Goal: Information Seeking & Learning: Check status

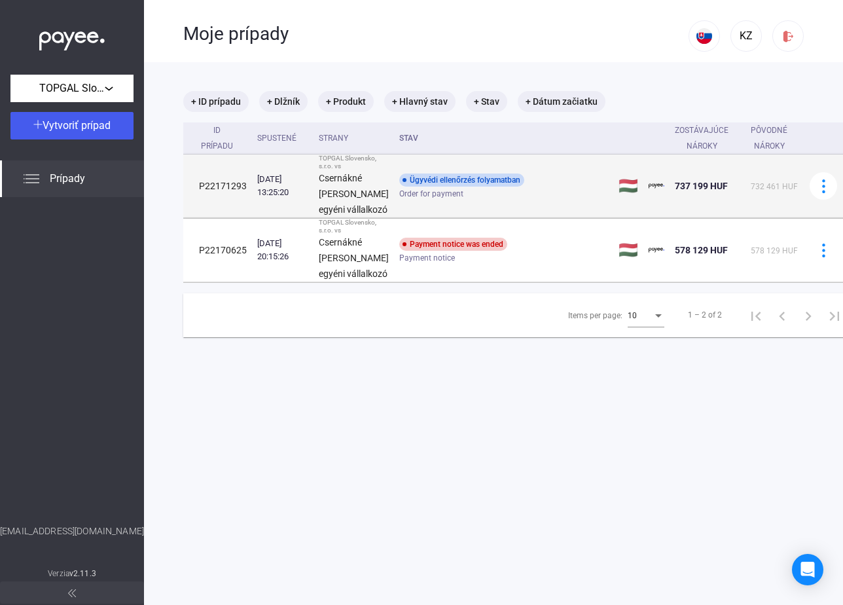
click at [220, 207] on td "P22171293" at bounding box center [217, 185] width 69 height 63
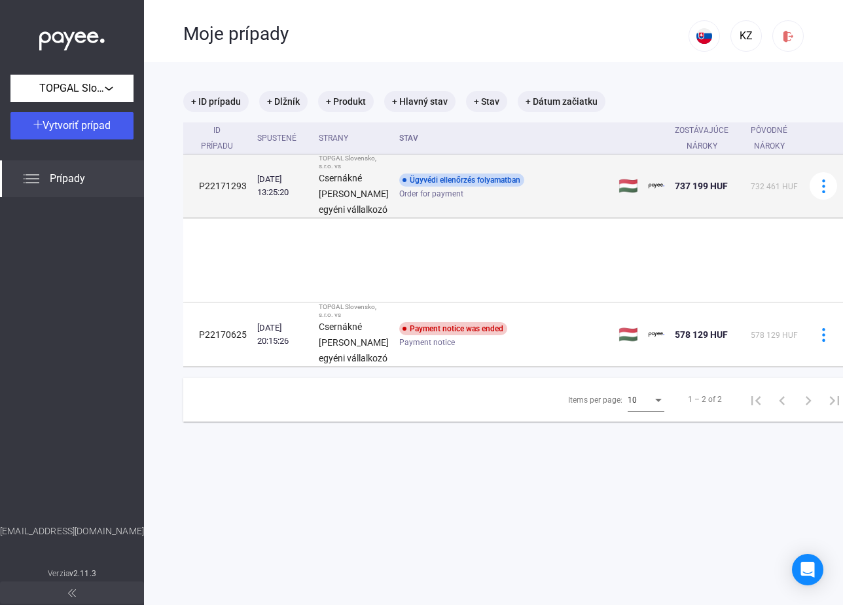
click at [220, 207] on td "P22171293" at bounding box center [217, 185] width 69 height 63
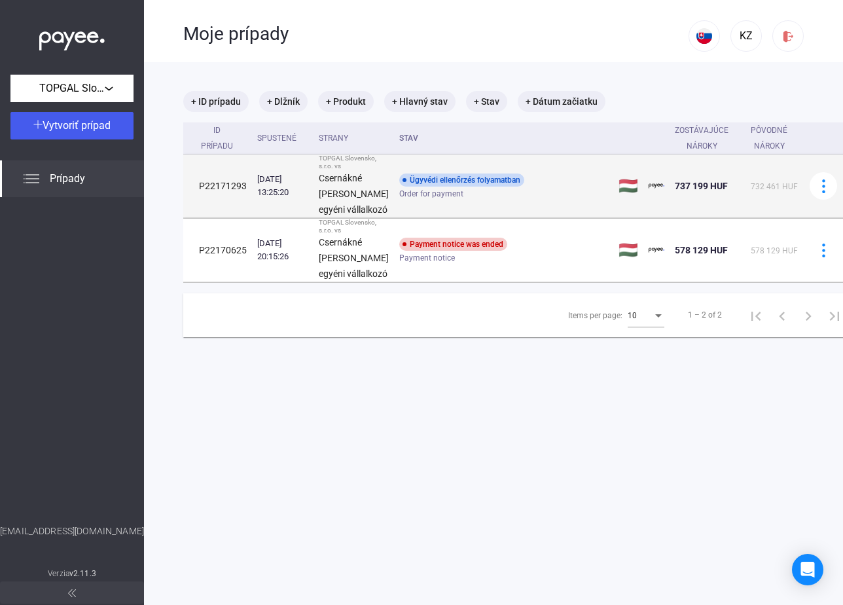
copy td "P22171293"
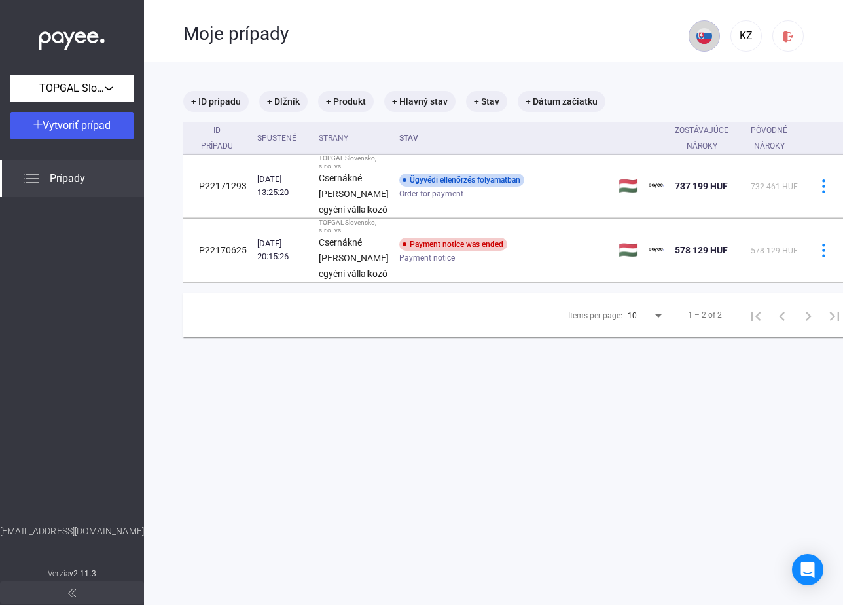
click at [708, 32] on img at bounding box center [704, 36] width 16 height 16
click at [706, 68] on img at bounding box center [707, 68] width 16 height 16
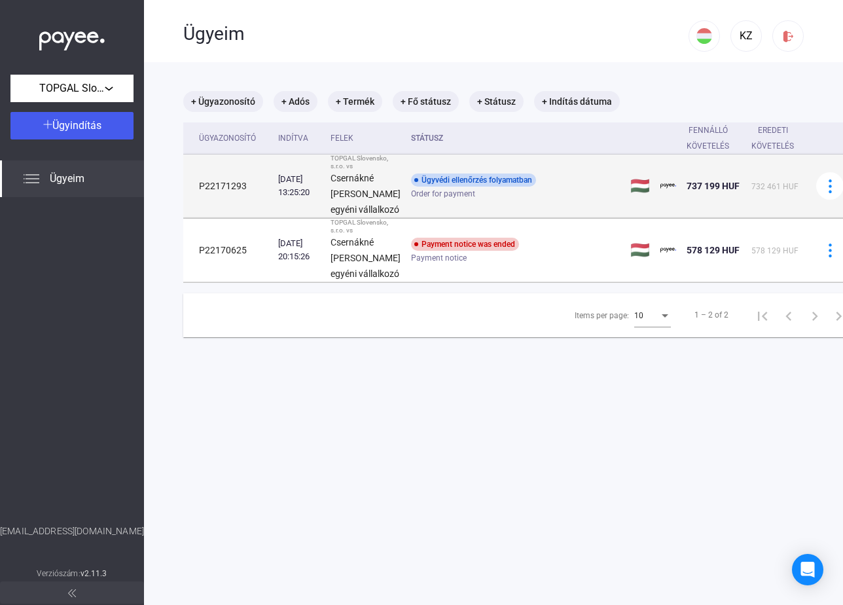
click at [294, 199] on div "[DATE] 13:25:20" at bounding box center [299, 186] width 42 height 26
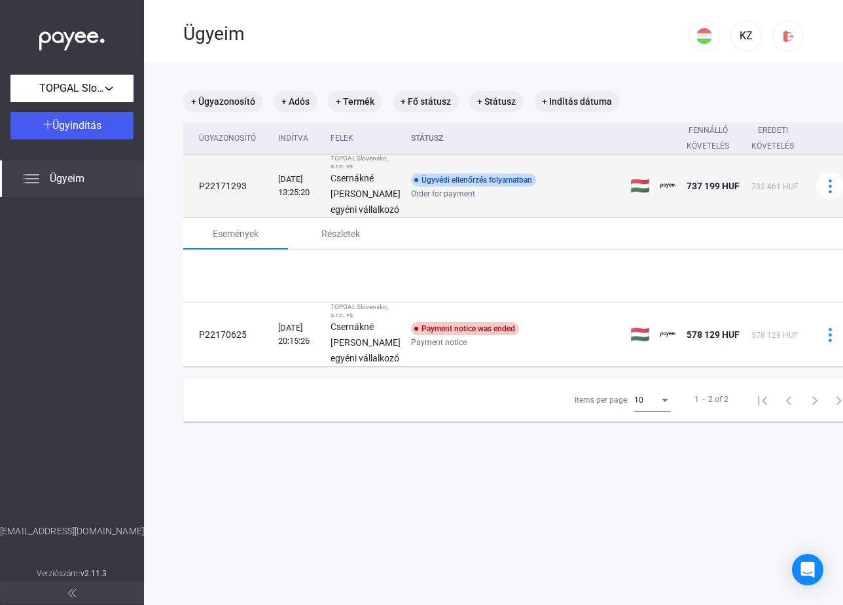
click at [294, 199] on div "[DATE] 13:25:20" at bounding box center [299, 186] width 42 height 26
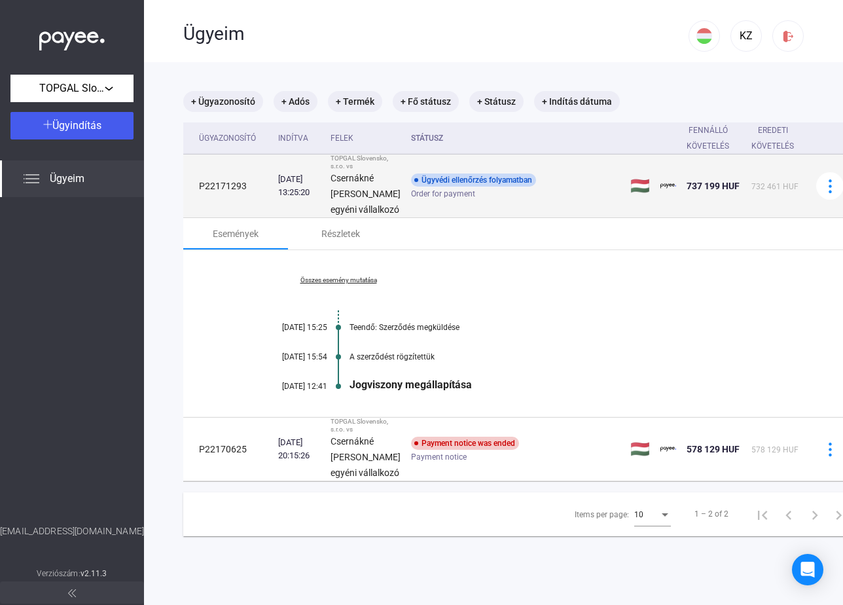
click at [294, 199] on div "[DATE] 13:25:20" at bounding box center [299, 186] width 42 height 26
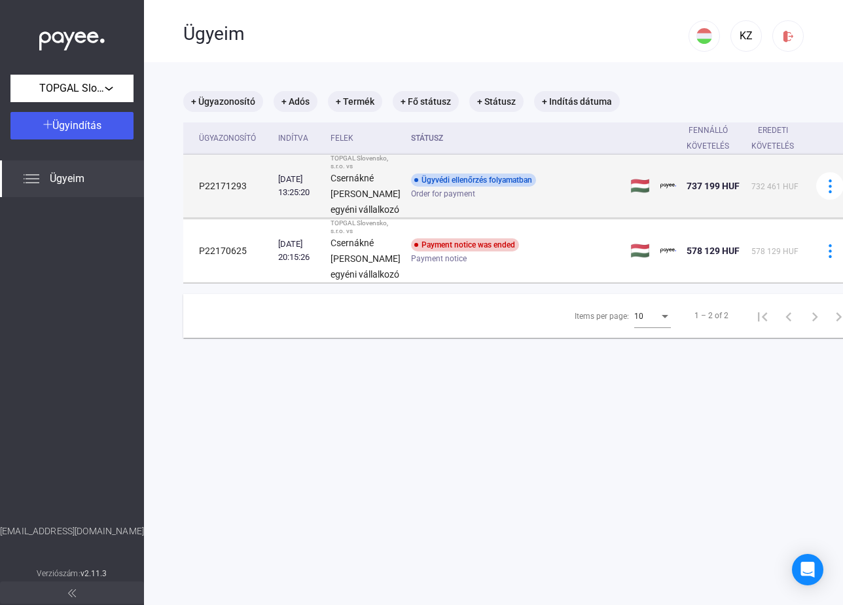
click at [294, 199] on div "[DATE] 13:25:20" at bounding box center [299, 186] width 42 height 26
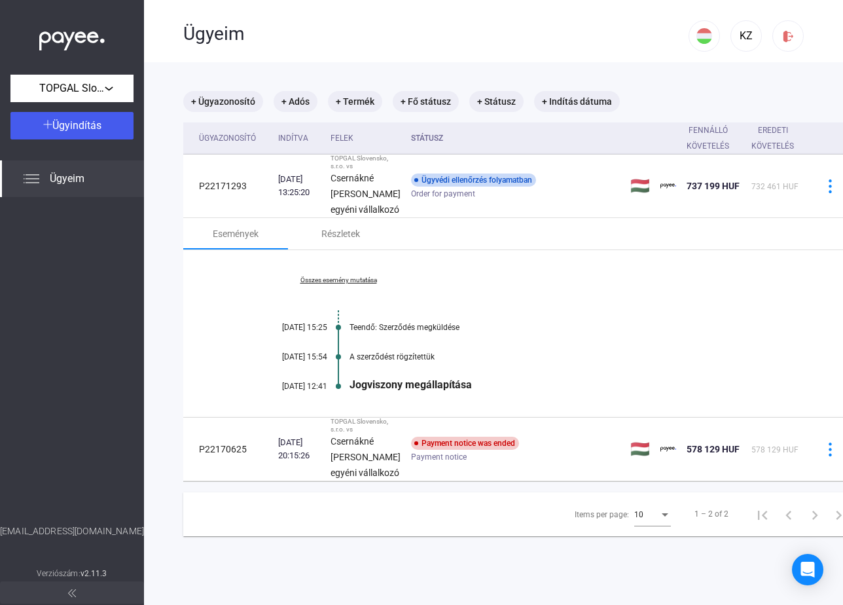
click at [347, 284] on link "Összes esemény mutatása" at bounding box center [338, 280] width 179 height 8
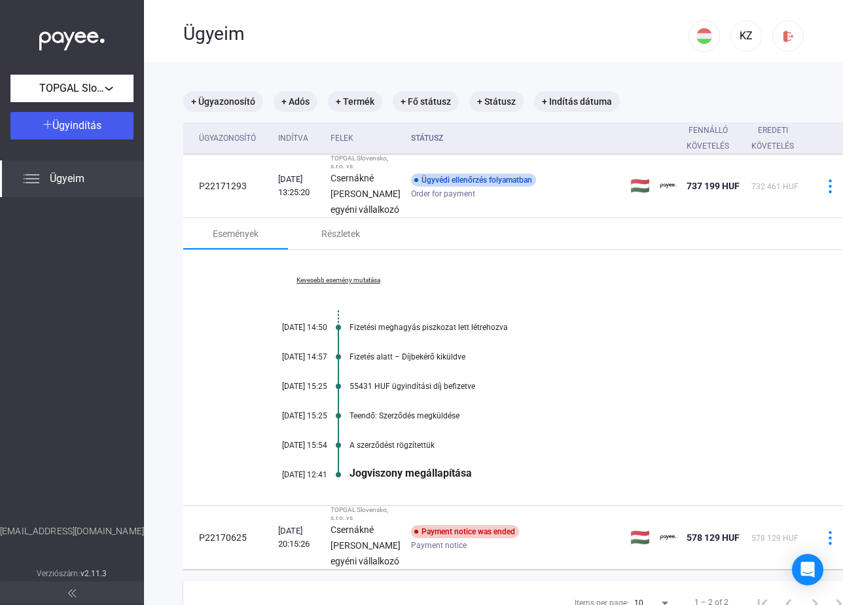
click at [408, 332] on div "Fizetési meghagyás piszkozat lett létrehozva" at bounding box center [572, 327] width 444 height 9
click at [424, 361] on div "Fizetés alatt – Díjbekérő kiküldve" at bounding box center [572, 356] width 444 height 9
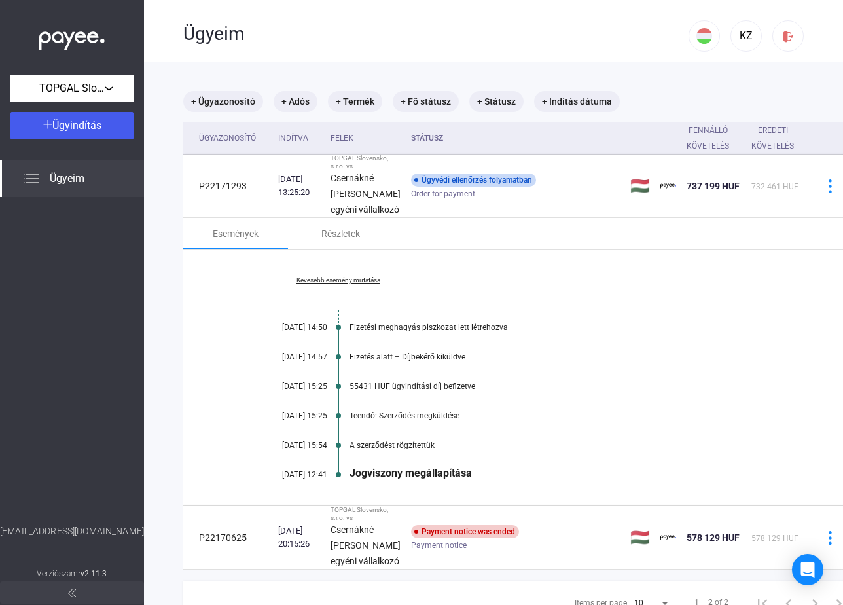
click at [424, 361] on div "Fizetés alatt – Díjbekérő kiküldve" at bounding box center [572, 356] width 444 height 9
click at [280, 332] on div "[DATE] 14:50" at bounding box center [288, 327] width 79 height 9
click at [403, 332] on div "Fizetési meghagyás piszkozat lett létrehozva" at bounding box center [572, 327] width 444 height 9
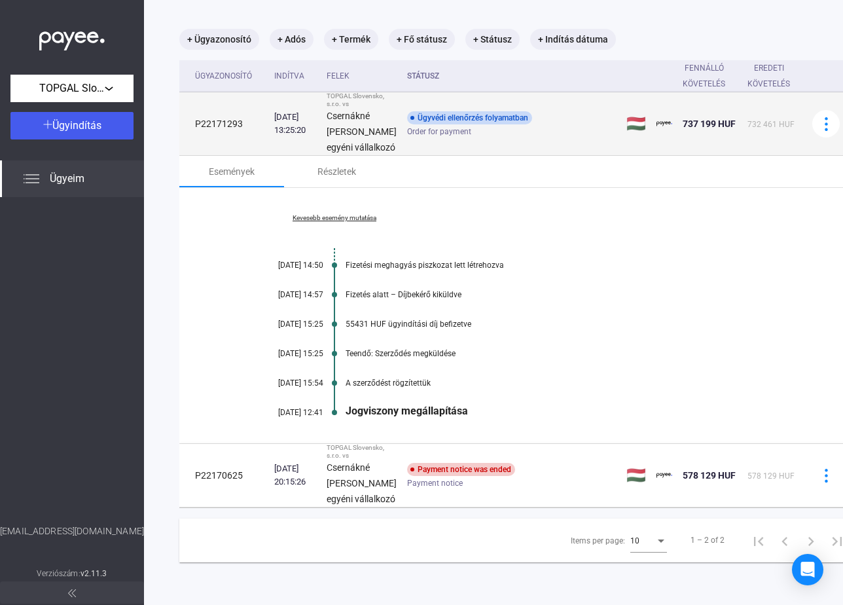
scroll to position [75, 4]
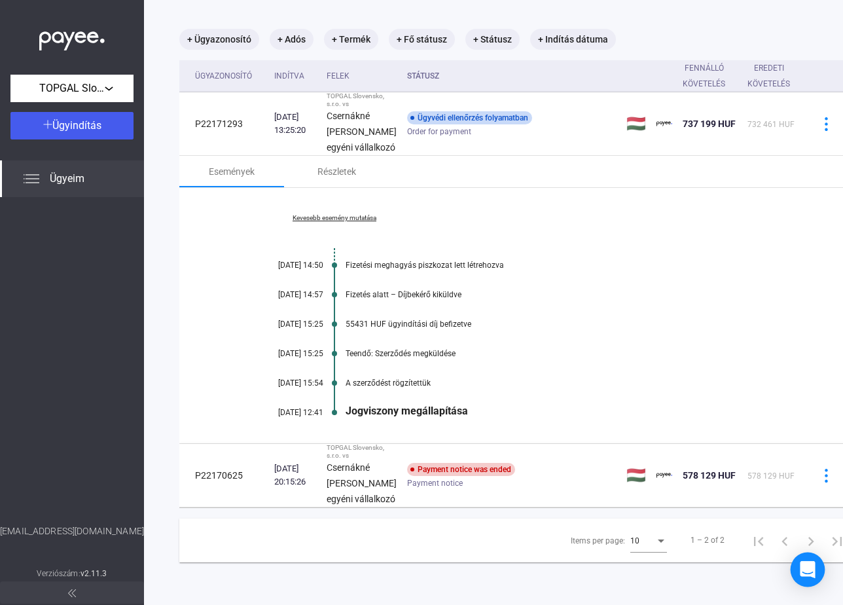
click at [804, 562] on icon "Open Intercom Messenger" at bounding box center [807, 569] width 17 height 17
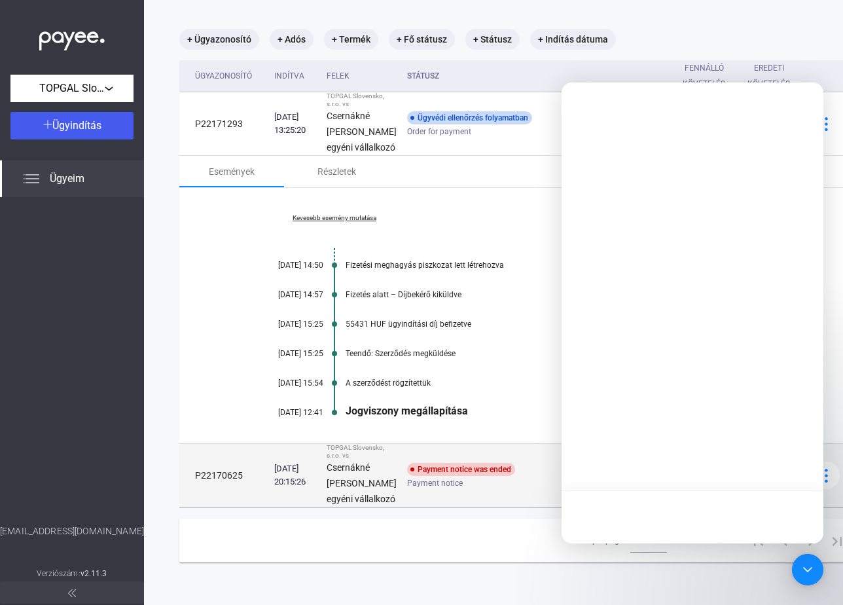
scroll to position [0, 0]
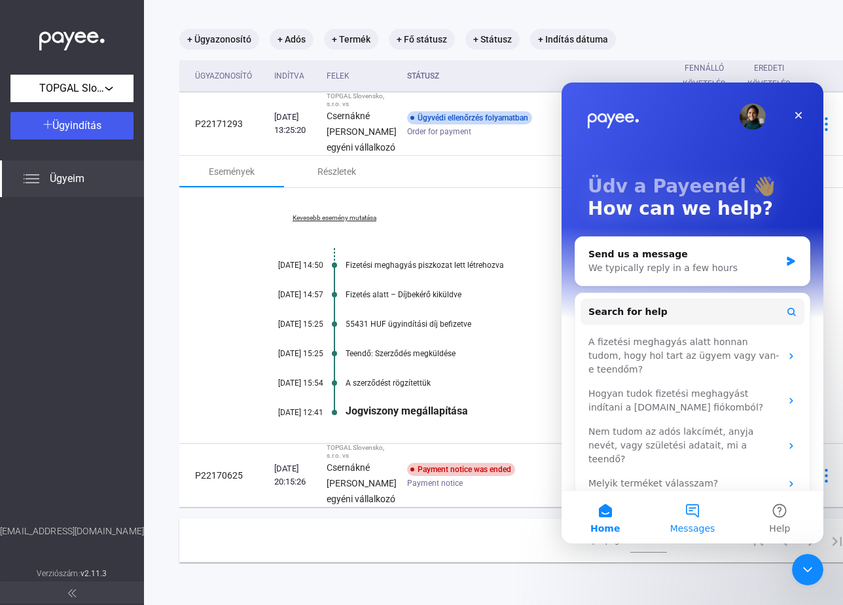
click at [700, 532] on span "Messages" at bounding box center [692, 528] width 45 height 9
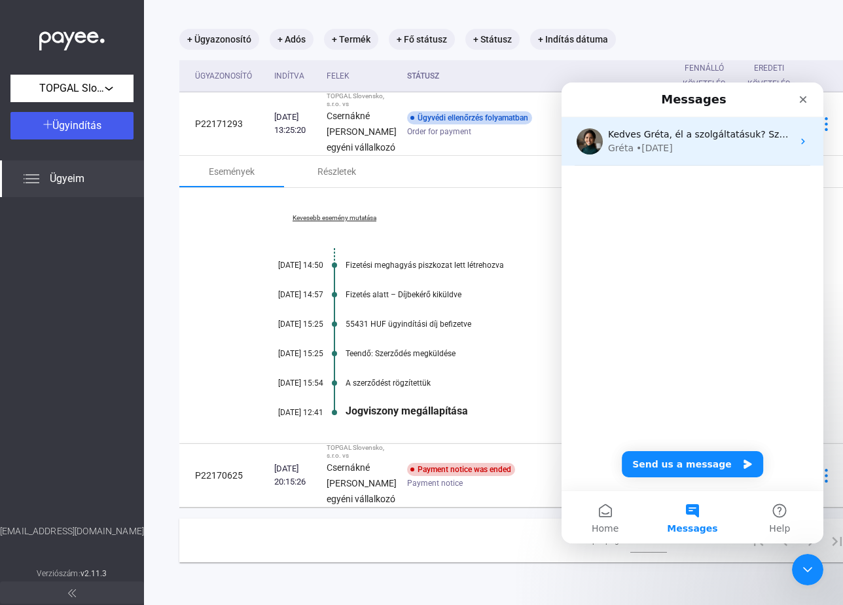
click at [664, 142] on div "• [DATE]" at bounding box center [654, 148] width 37 height 14
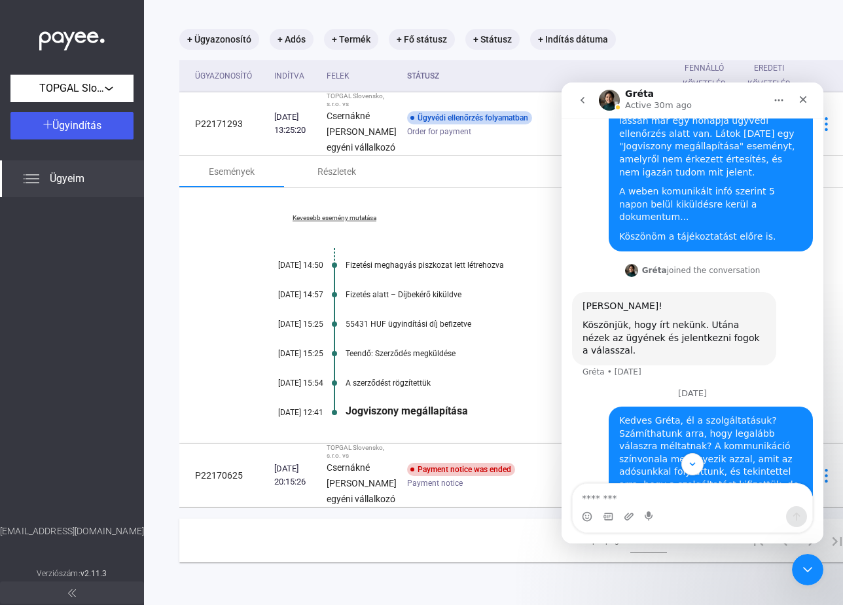
scroll to position [97, 0]
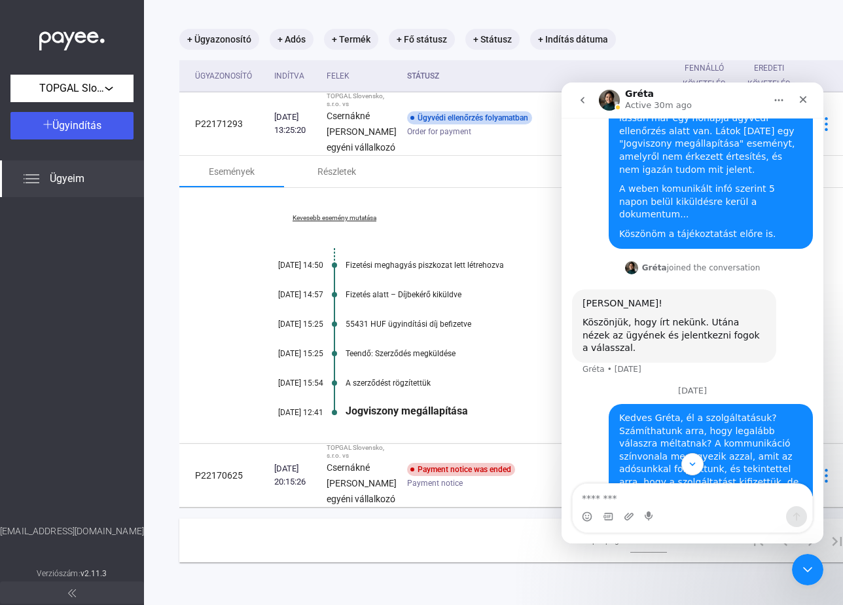
click at [711, 316] on div "Köszönjük, hogy írt nekünk. Utána nézek az ügyének és jelentkezni fogok a válas…" at bounding box center [674, 335] width 183 height 39
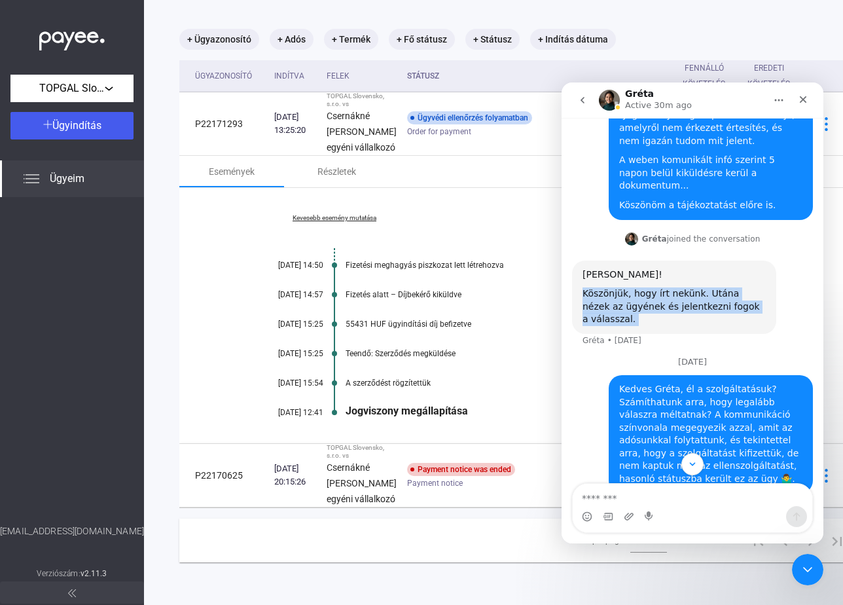
scroll to position [137, 0]
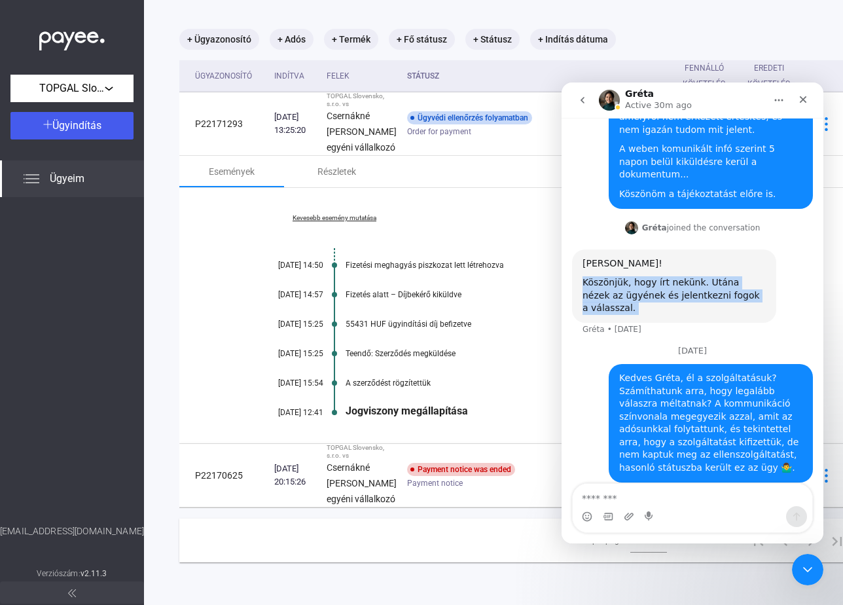
click at [667, 276] on div "Köszönjük, hogy írt nekünk. Utána nézek az ügyének és jelentkezni fogok a válas…" at bounding box center [674, 295] width 183 height 39
click at [699, 276] on div "Köszönjük, hogy írt nekünk. Utána nézek az ügyének és jelentkezni fogok a válas…" at bounding box center [674, 295] width 183 height 39
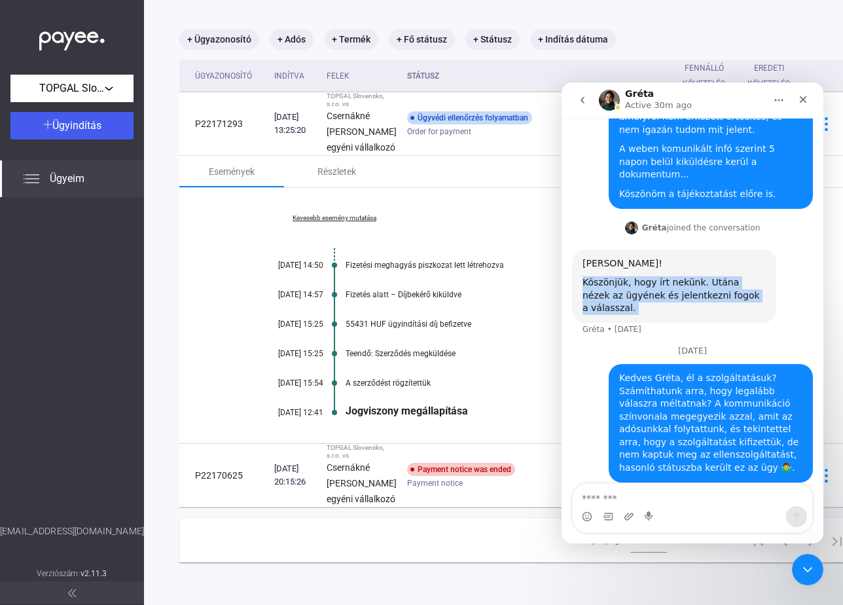
click at [699, 276] on div "Köszönjük, hogy írt nekünk. Utána nézek az ügyének és jelentkezni fogok a válas…" at bounding box center [674, 295] width 183 height 39
click at [609, 100] on img "Intercom messenger" at bounding box center [609, 100] width 21 height 21
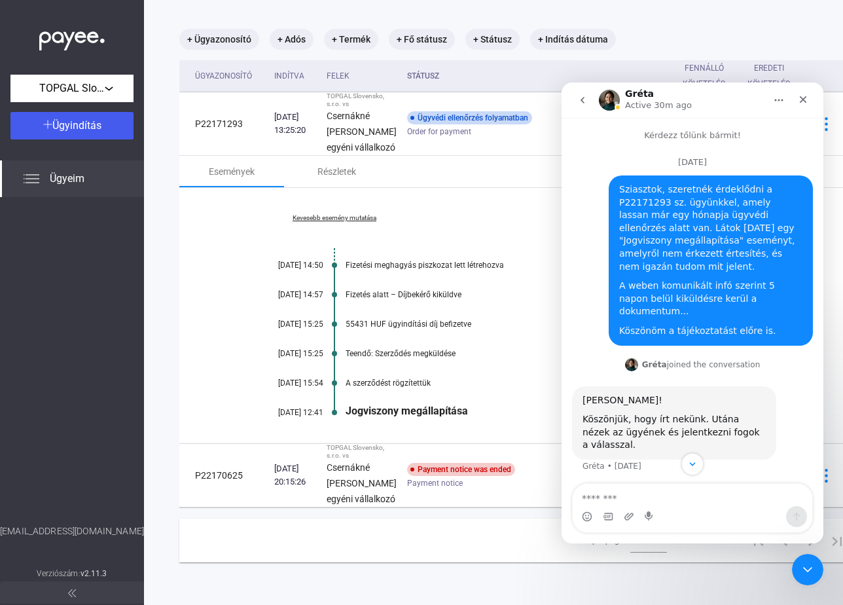
click at [618, 105] on div "Intercom messenger" at bounding box center [618, 107] width 7 height 7
click at [607, 97] on img "Intercom messenger" at bounding box center [609, 100] width 21 height 21
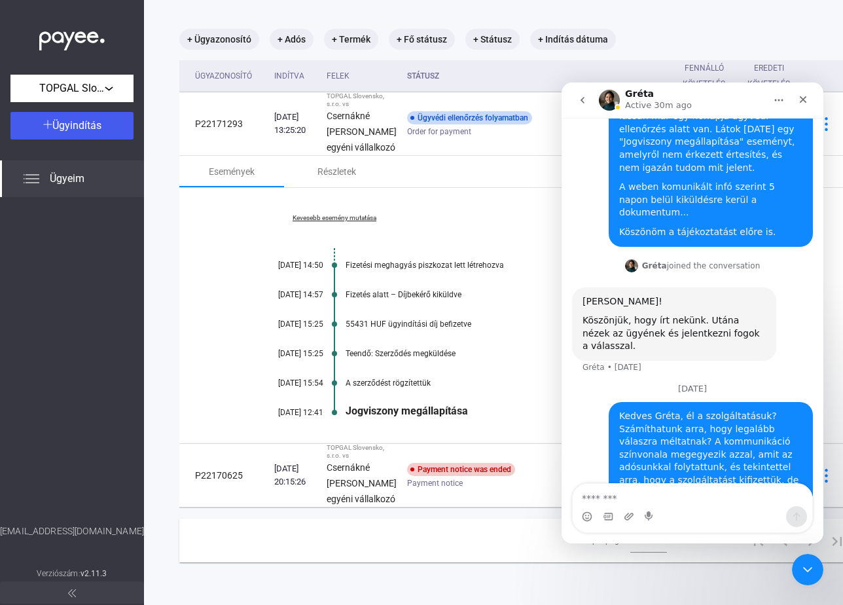
scroll to position [137, 0]
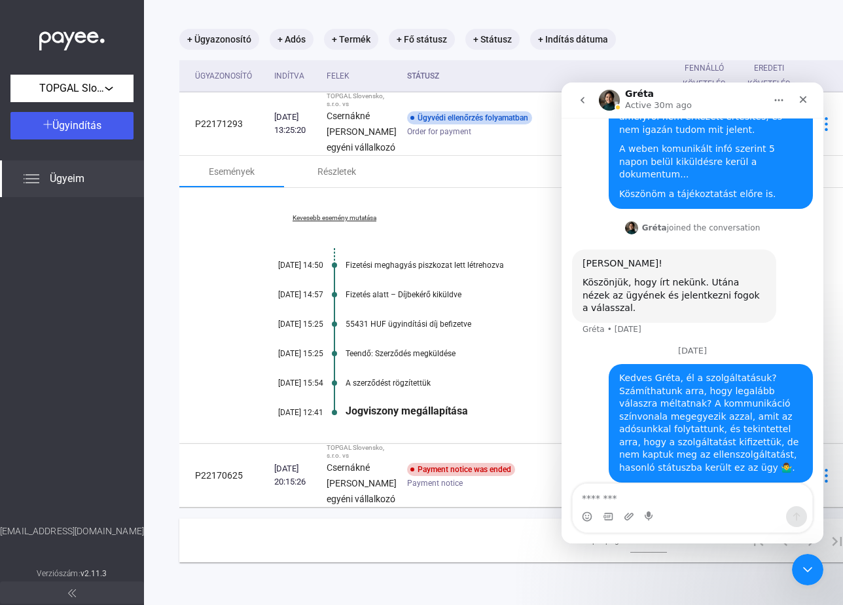
click at [773, 100] on button "Home" at bounding box center [779, 100] width 25 height 25
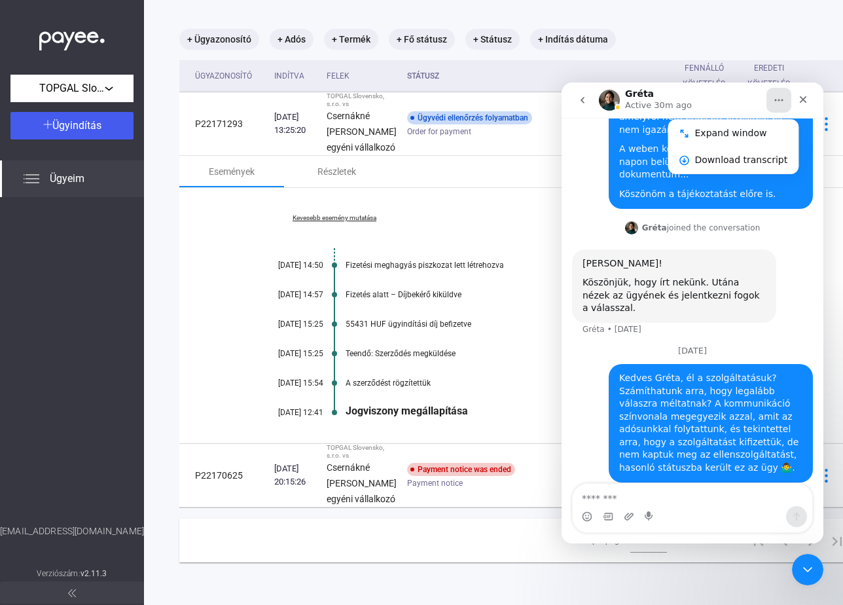
click at [737, 98] on div "Gréta Active 30m ago" at bounding box center [682, 100] width 166 height 23
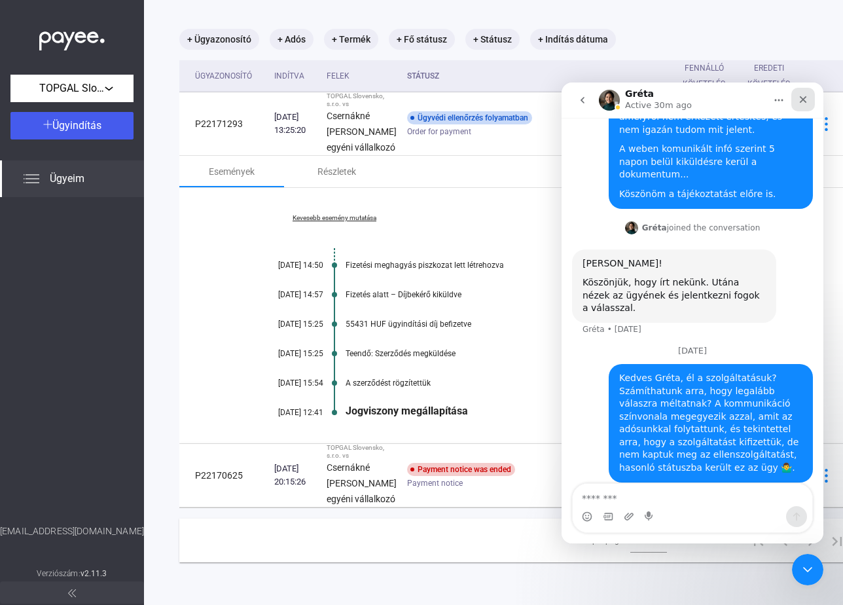
click at [803, 103] on icon "Close" at bounding box center [803, 99] width 10 height 10
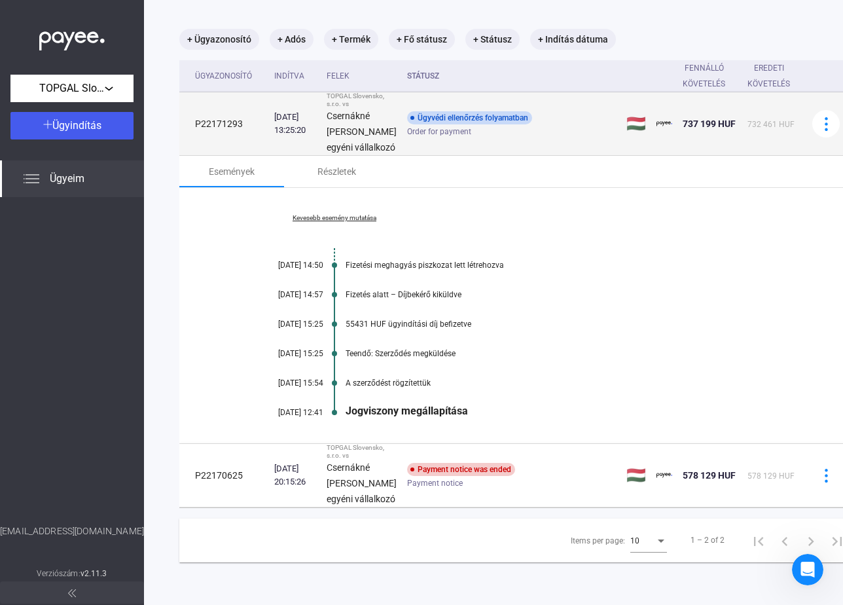
click at [621, 136] on td "🇭🇺" at bounding box center [636, 123] width 30 height 63
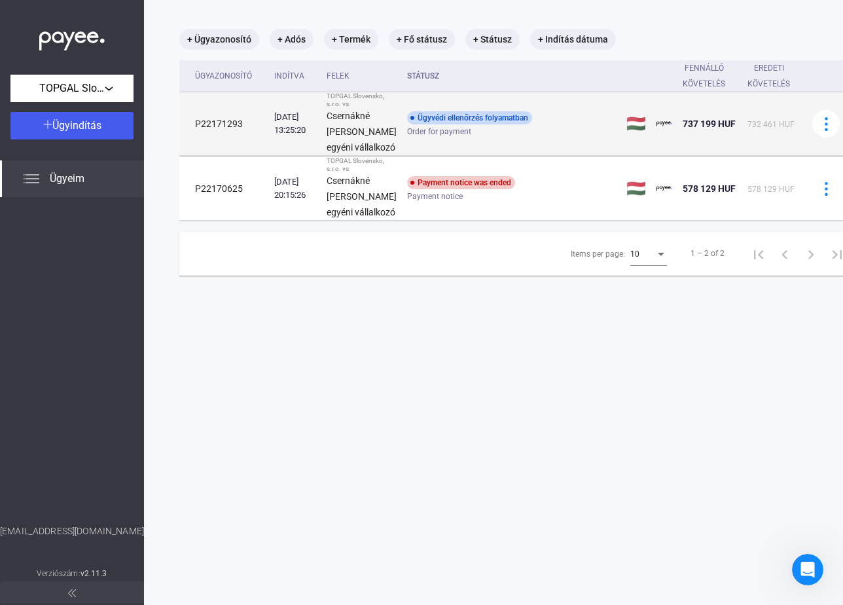
scroll to position [62, 4]
